Goal: Check status: Check status

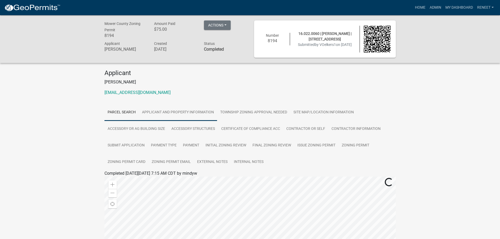
click at [185, 109] on link "Applicant and Property Information" at bounding box center [178, 112] width 78 height 17
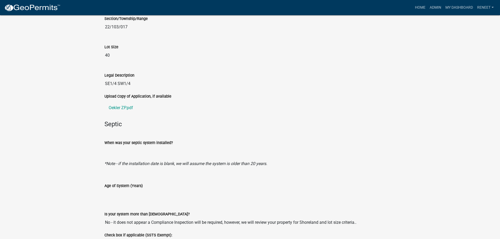
scroll to position [687, 0]
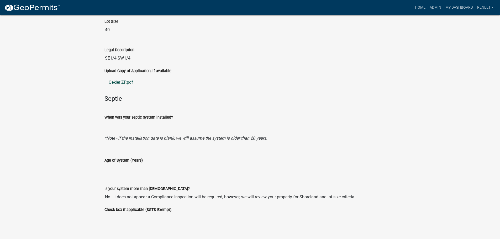
click at [116, 79] on link "Oekler ZP.pdf" at bounding box center [251, 82] width 292 height 13
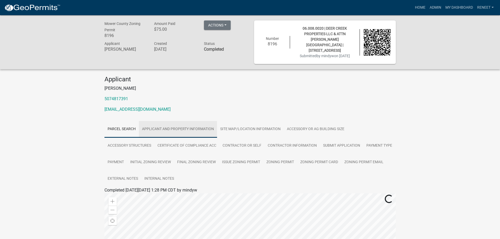
click at [177, 121] on link "Applicant and Property Information" at bounding box center [178, 129] width 78 height 17
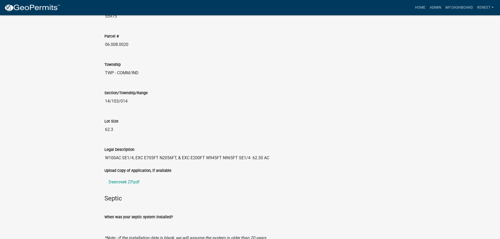
scroll to position [646, 0]
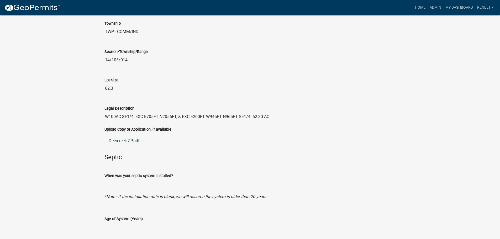
click at [132, 135] on link "Deercreek ZP.pdf" at bounding box center [251, 141] width 292 height 13
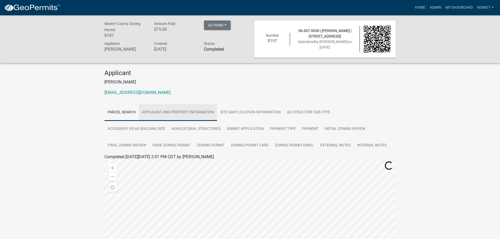
click at [157, 110] on link "Applicant and Property Information" at bounding box center [178, 112] width 78 height 17
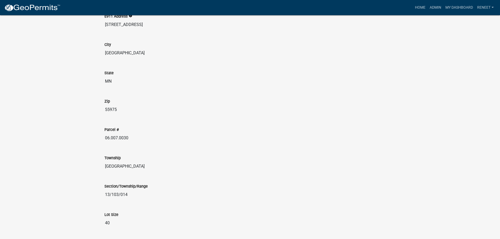
scroll to position [578, 0]
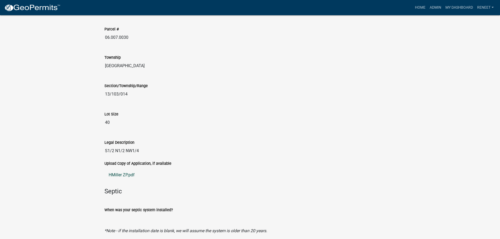
click at [121, 175] on link "HMiller ZP.pdf" at bounding box center [251, 175] width 292 height 13
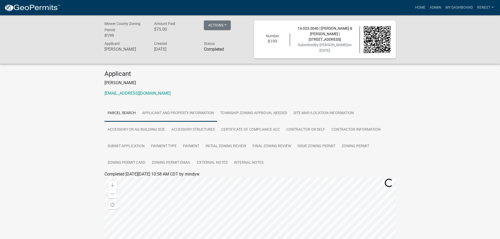
click at [170, 108] on link "Applicant and Property Information" at bounding box center [178, 113] width 78 height 17
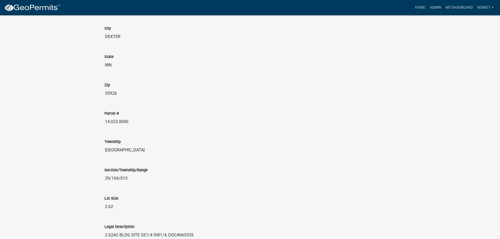
scroll to position [578, 0]
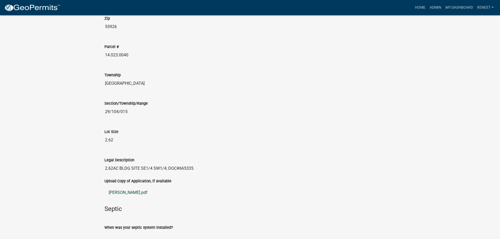
click at [116, 192] on link "Graham ZP.pdf" at bounding box center [251, 193] width 292 height 13
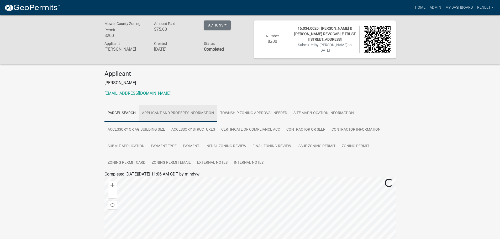
click at [170, 111] on link "Applicant and Property Information" at bounding box center [178, 113] width 78 height 17
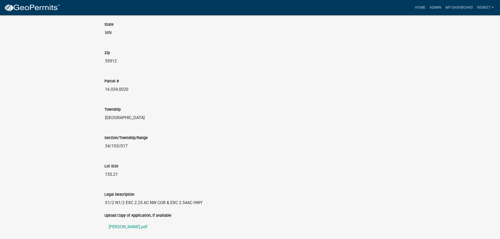
scroll to position [630, 0]
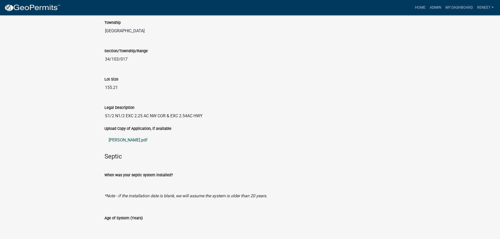
click at [121, 139] on link "[PERSON_NAME].pdf" at bounding box center [251, 140] width 292 height 13
